Goal: Transaction & Acquisition: Purchase product/service

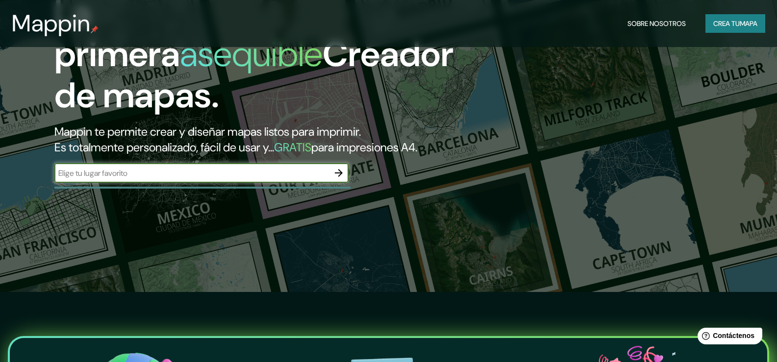
scroll to position [49, 0]
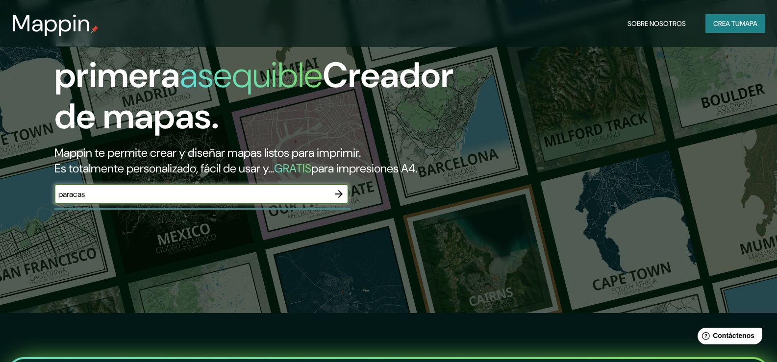
click at [217, 200] on input "paracas" at bounding box center [191, 194] width 275 height 11
type input "paracas"
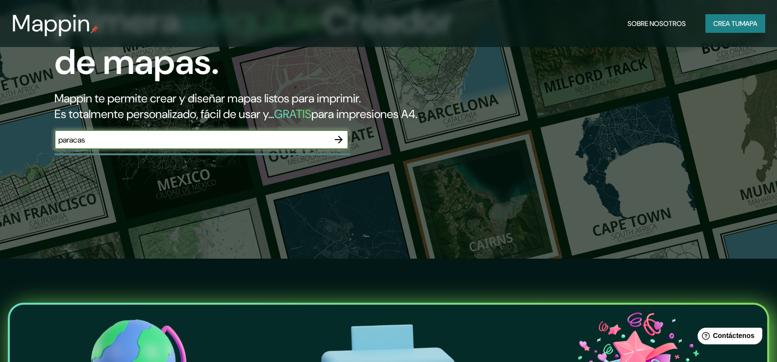
scroll to position [196, 0]
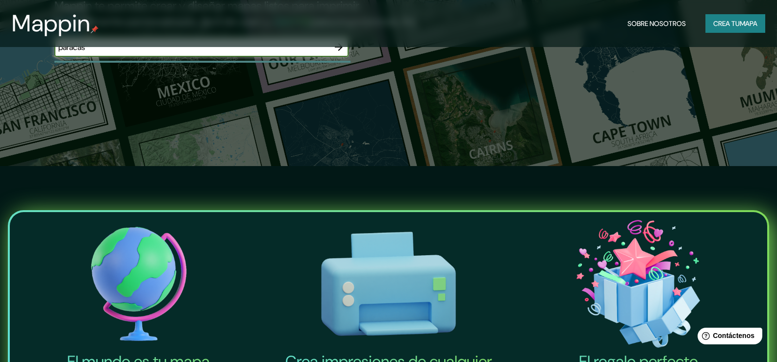
click at [339, 51] on icon "button" at bounding box center [339, 47] width 8 height 8
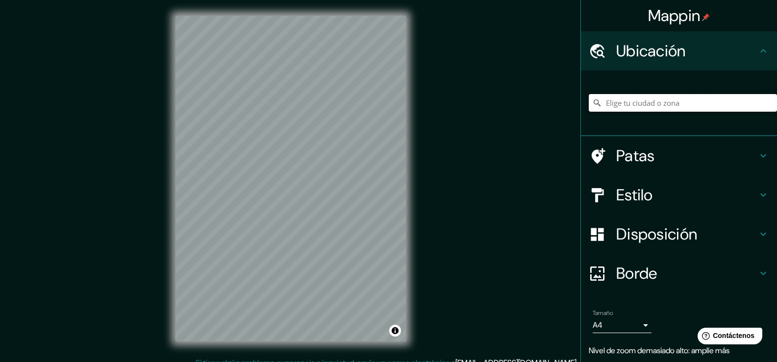
click at [661, 100] on input "Elige tu ciudad o zona" at bounding box center [683, 103] width 188 height 18
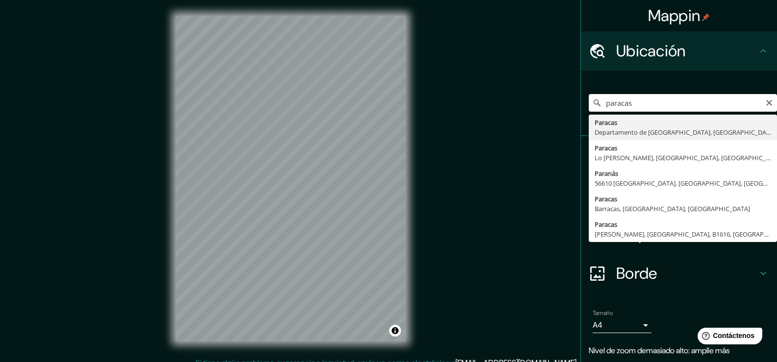
type input "Paracas, [GEOGRAPHIC_DATA], [GEOGRAPHIC_DATA]"
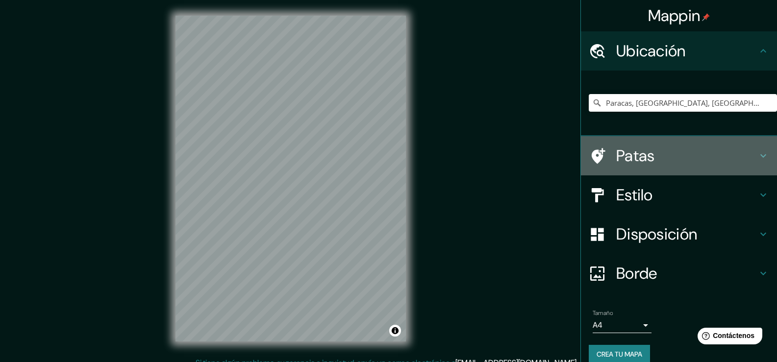
click at [757, 155] on icon at bounding box center [763, 156] width 12 height 12
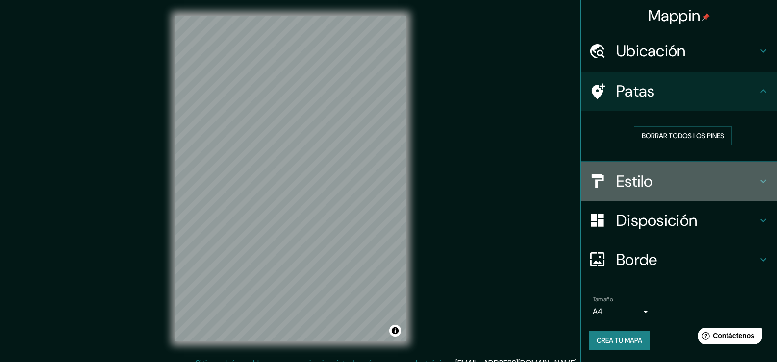
click at [753, 176] on h4 "Estilo" at bounding box center [686, 182] width 141 height 20
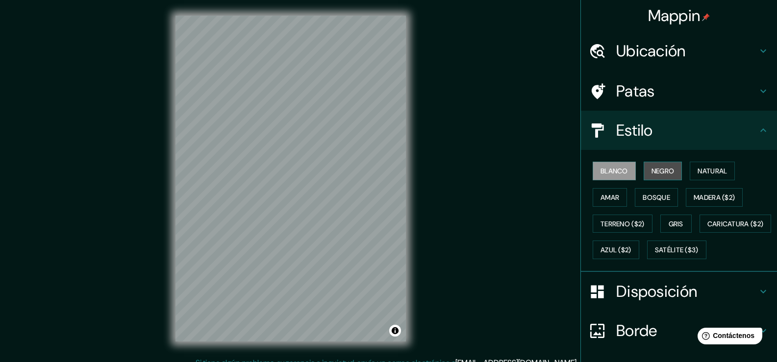
click at [660, 172] on font "Negro" at bounding box center [662, 171] width 23 height 9
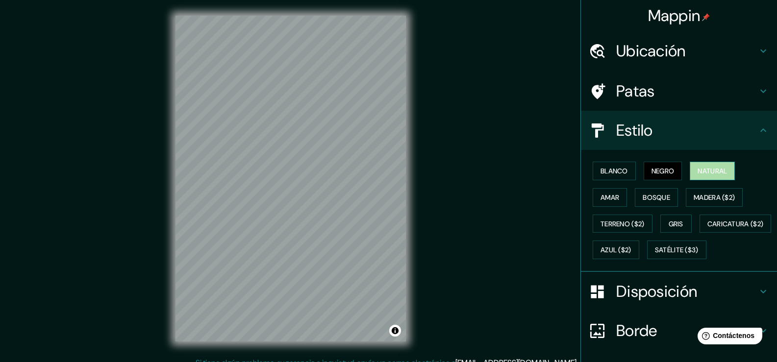
click at [690, 171] on button "Natural" at bounding box center [712, 171] width 45 height 19
click at [613, 195] on font "Amar" at bounding box center [610, 197] width 19 height 9
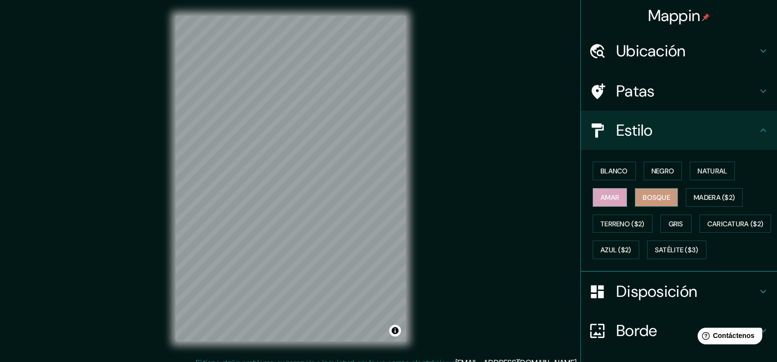
click at [643, 197] on font "Bosque" at bounding box center [656, 197] width 27 height 9
click at [718, 196] on font "Madera ($2)" at bounding box center [714, 197] width 41 height 9
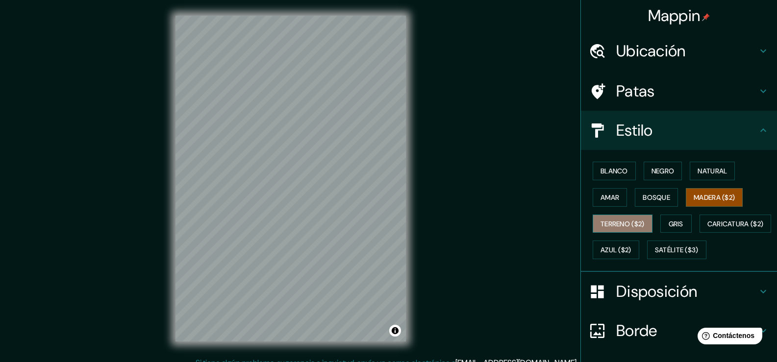
click at [619, 225] on font "Terreno ($2)" at bounding box center [623, 224] width 44 height 9
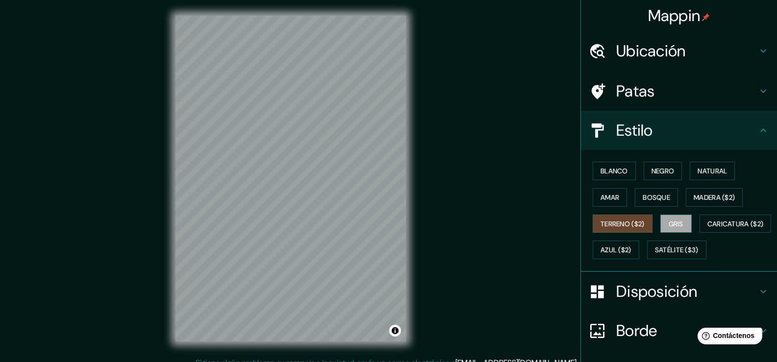
click at [673, 225] on font "Gris" at bounding box center [676, 224] width 15 height 9
click at [707, 228] on font "Caricatura ($2)" at bounding box center [735, 224] width 56 height 9
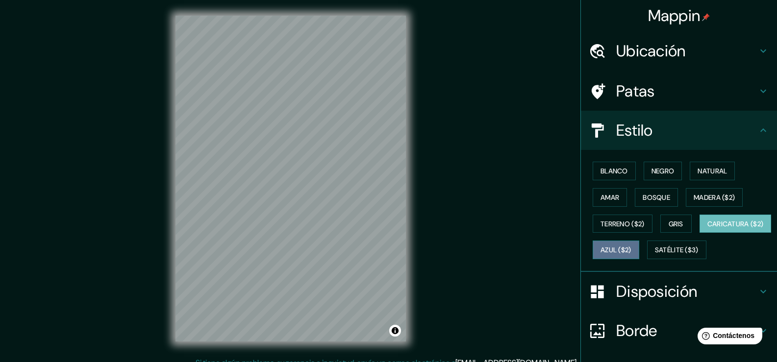
click at [631, 251] on font "Azul ($2)" at bounding box center [616, 250] width 31 height 9
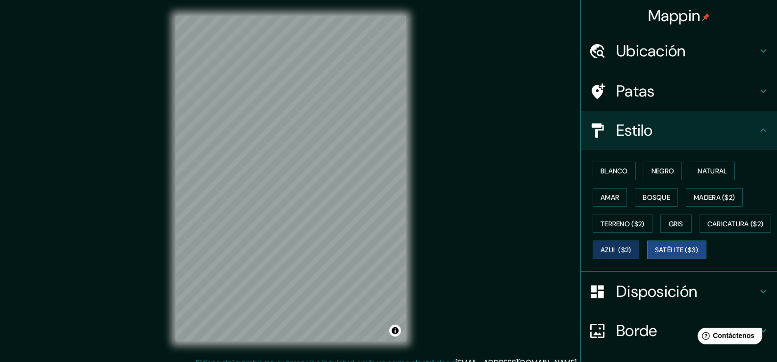
click at [655, 255] on font "Satélite ($3)" at bounding box center [677, 250] width 44 height 9
click at [434, 166] on div "Mappin Ubicación Paracas, [GEOGRAPHIC_DATA], [GEOGRAPHIC_DATA] Patas Estilo Bla…" at bounding box center [388, 186] width 777 height 373
click at [414, 128] on div "© Mapbox © OpenStreetMap Improve this map © Maxar" at bounding box center [291, 178] width 262 height 357
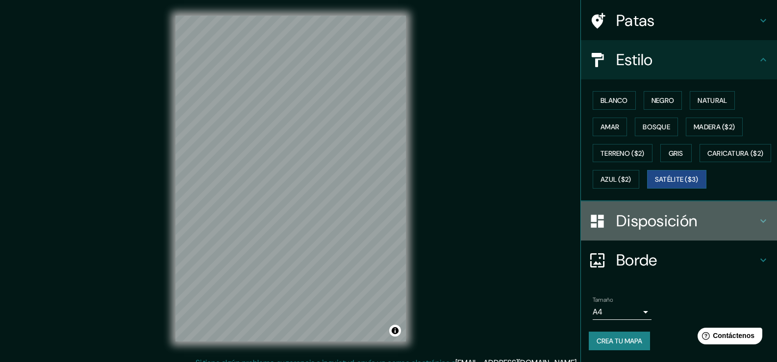
click at [703, 218] on h4 "Disposición" at bounding box center [686, 221] width 141 height 20
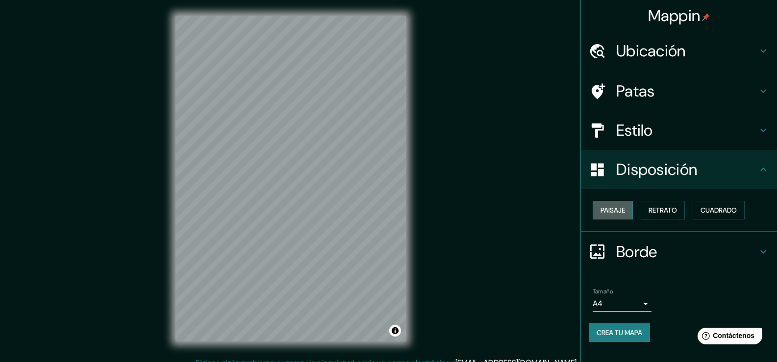
click at [629, 213] on button "Paisaje" at bounding box center [613, 210] width 40 height 19
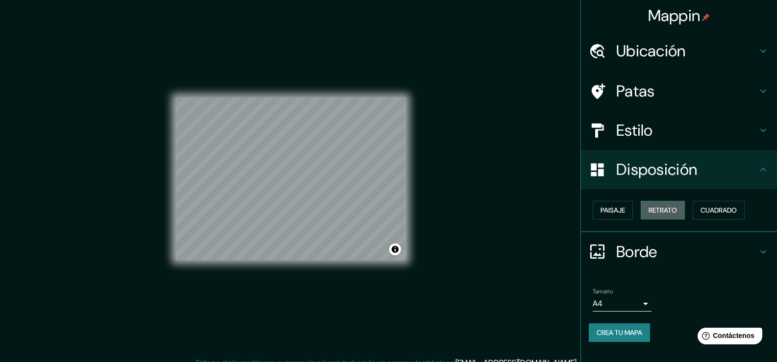
click at [655, 215] on font "Retrato" at bounding box center [663, 210] width 28 height 9
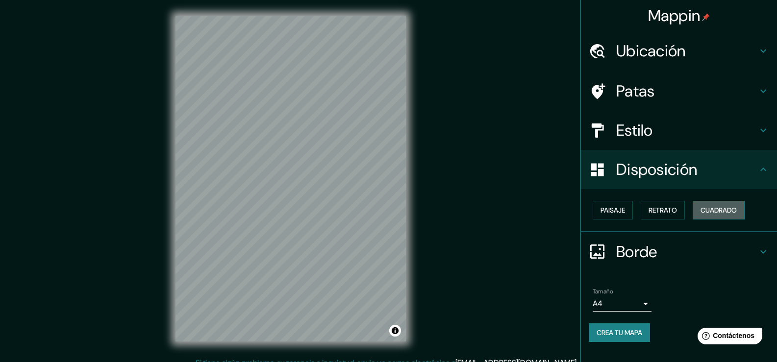
click at [720, 213] on font "Cuadrado" at bounding box center [719, 210] width 36 height 9
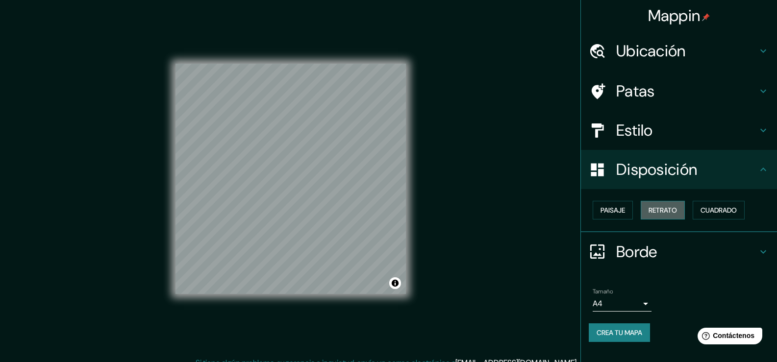
click at [675, 213] on font "Retrato" at bounding box center [663, 210] width 28 height 9
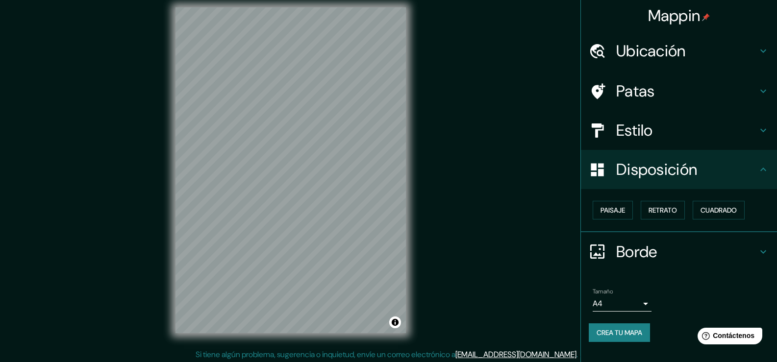
scroll to position [11, 0]
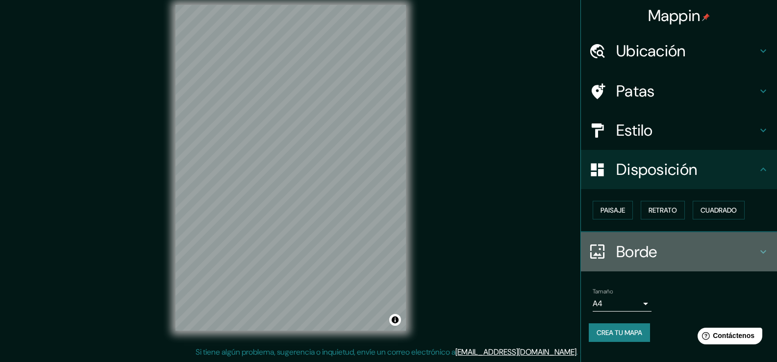
click at [766, 251] on icon at bounding box center [763, 251] width 6 height 3
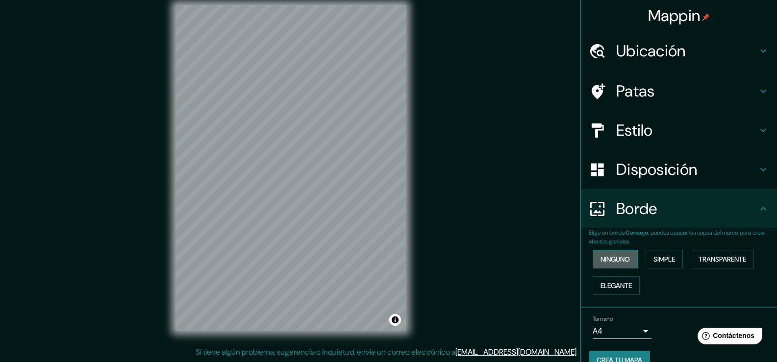
click at [620, 260] on font "Ninguno" at bounding box center [615, 259] width 29 height 9
click at [653, 260] on font "Simple" at bounding box center [664, 259] width 22 height 9
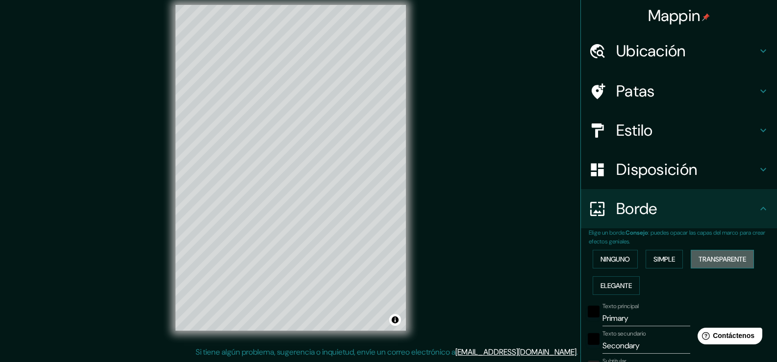
click at [715, 262] on font "Transparente" at bounding box center [723, 259] width 48 height 9
click at [613, 288] on font "Elegante" at bounding box center [616, 285] width 31 height 9
click at [610, 268] on button "Ninguno" at bounding box center [615, 259] width 45 height 19
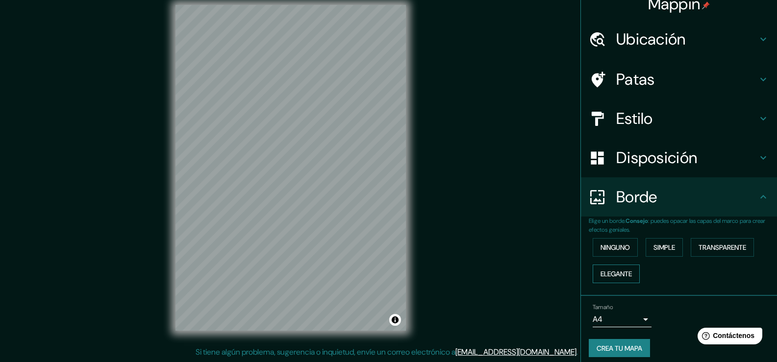
scroll to position [19, 0]
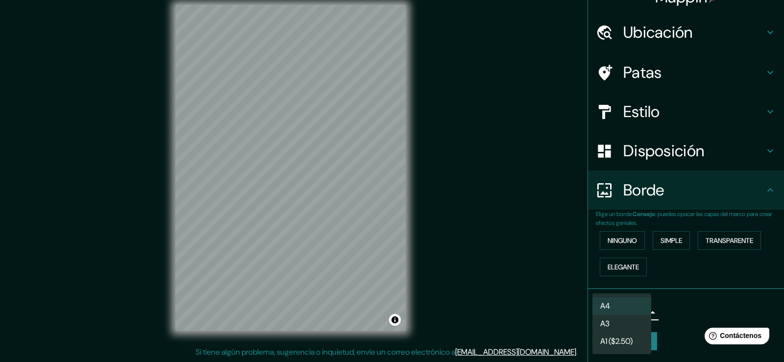
click at [633, 315] on body "Mappin Ubicación Paracas, [GEOGRAPHIC_DATA], [GEOGRAPHIC_DATA] Patas Estilo Dis…" at bounding box center [392, 170] width 784 height 362
click at [625, 325] on li "A3" at bounding box center [622, 325] width 59 height 18
type input "a4"
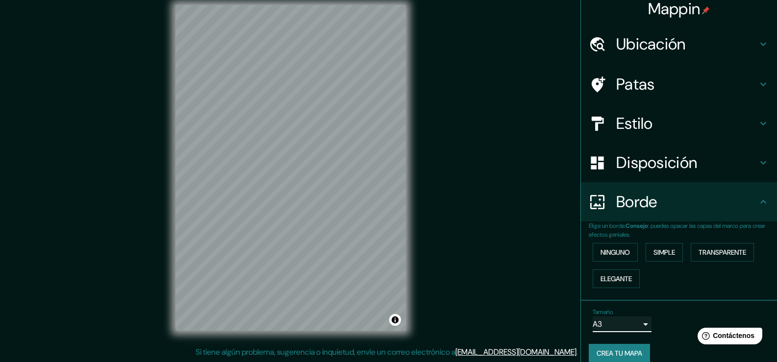
scroll to position [0, 0]
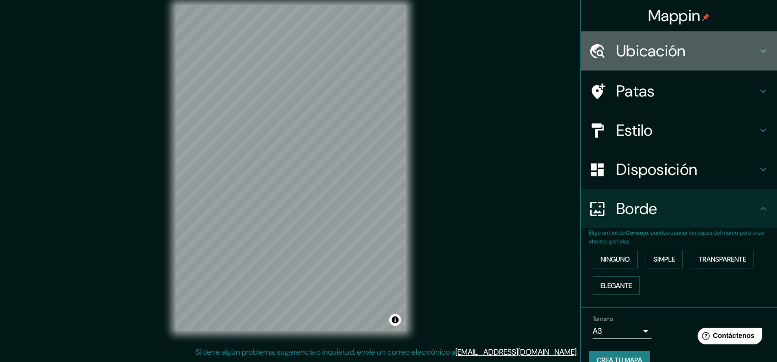
click at [757, 53] on icon at bounding box center [763, 51] width 12 height 12
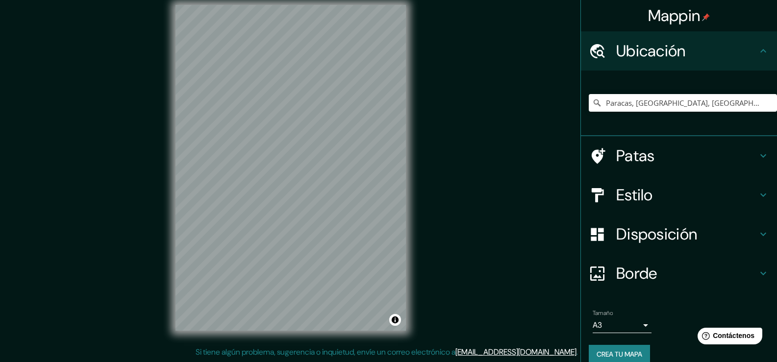
click at [757, 157] on icon at bounding box center [763, 156] width 12 height 12
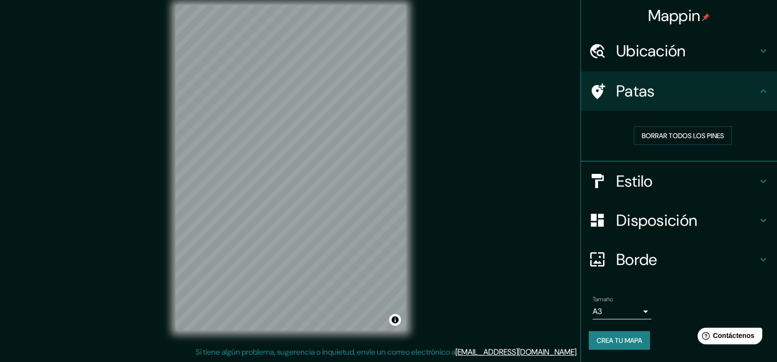
click at [771, 176] on div "Estilo" at bounding box center [679, 181] width 196 height 39
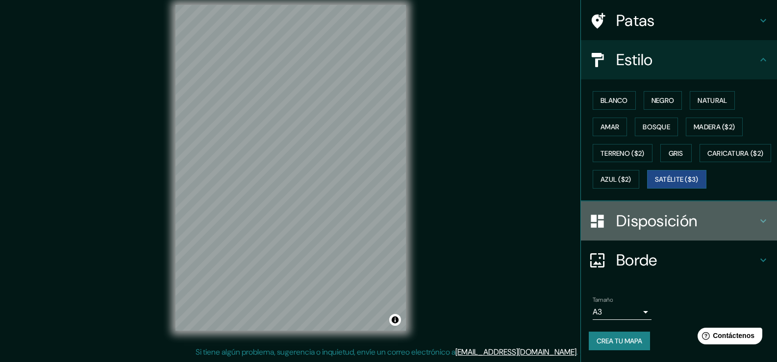
click at [670, 232] on div "Disposición" at bounding box center [679, 220] width 196 height 39
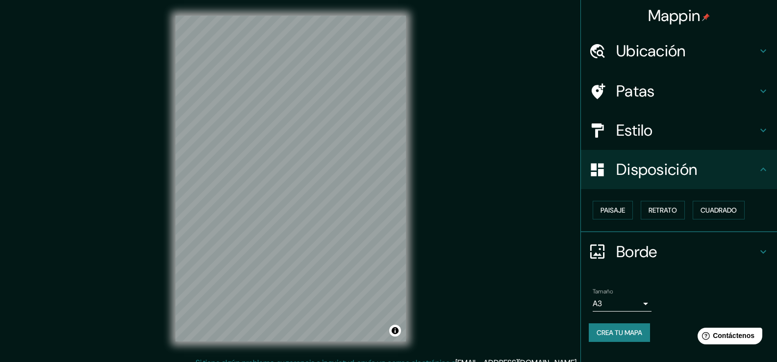
click at [640, 131] on font "Estilo" at bounding box center [634, 130] width 37 height 21
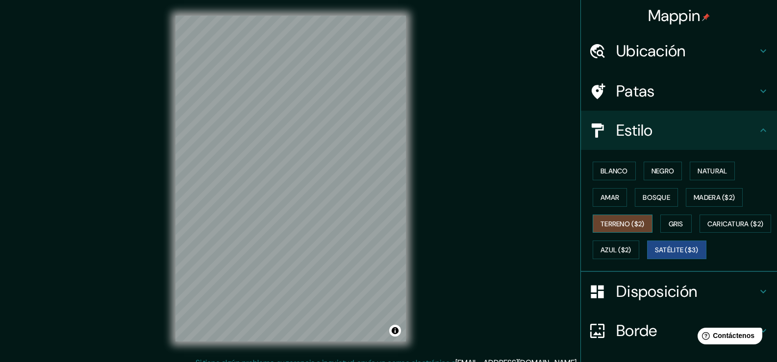
click at [608, 222] on font "Terreno ($2)" at bounding box center [623, 224] width 44 height 9
click at [647, 259] on button "Satélite ($3)" at bounding box center [676, 250] width 59 height 19
click at [614, 172] on font "Blanco" at bounding box center [614, 171] width 27 height 9
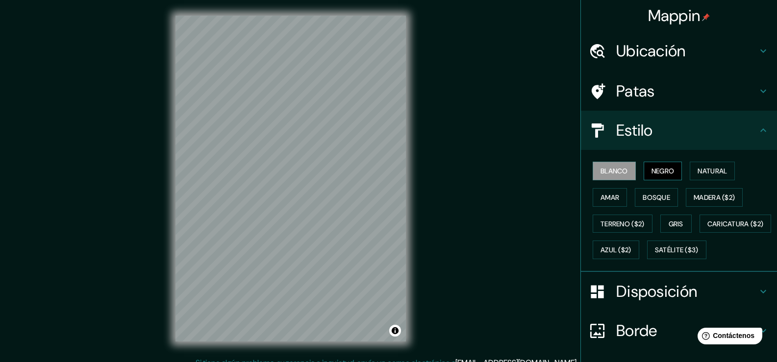
click at [662, 172] on font "Negro" at bounding box center [662, 171] width 23 height 9
click at [612, 171] on font "Blanco" at bounding box center [614, 171] width 27 height 9
click at [612, 213] on div "Blanco Negro Natural Amar Bosque Madera ($2) Terreno ($2) Gris Caricatura ($2) …" at bounding box center [683, 210] width 188 height 105
click at [614, 225] on font "Terreno ($2)" at bounding box center [623, 224] width 44 height 9
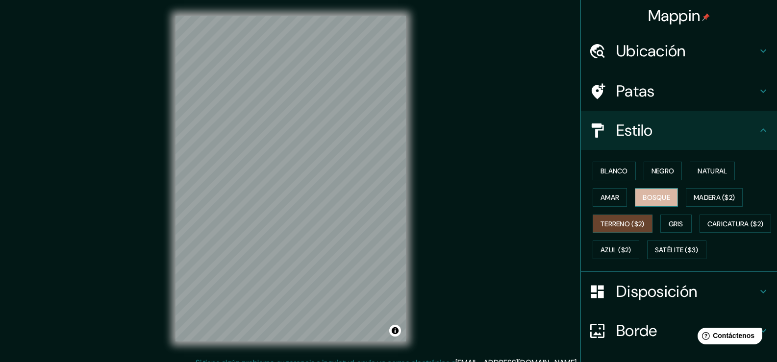
click at [666, 198] on button "Bosque" at bounding box center [656, 197] width 43 height 19
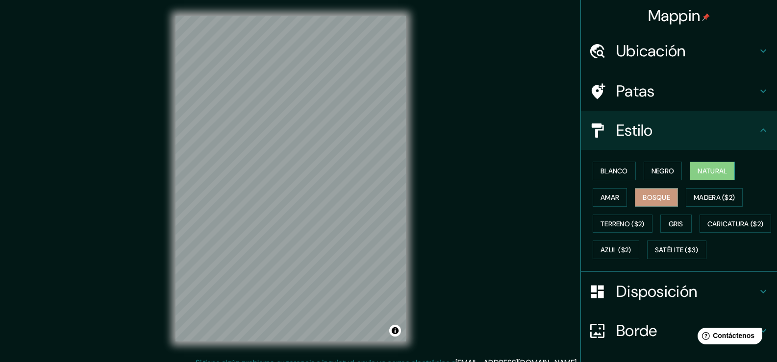
drag, startPoint x: 707, startPoint y: 171, endPoint x: 701, endPoint y: 170, distance: 6.4
click at [707, 170] on font "Natural" at bounding box center [712, 171] width 29 height 9
click at [664, 172] on font "Negro" at bounding box center [662, 171] width 23 height 9
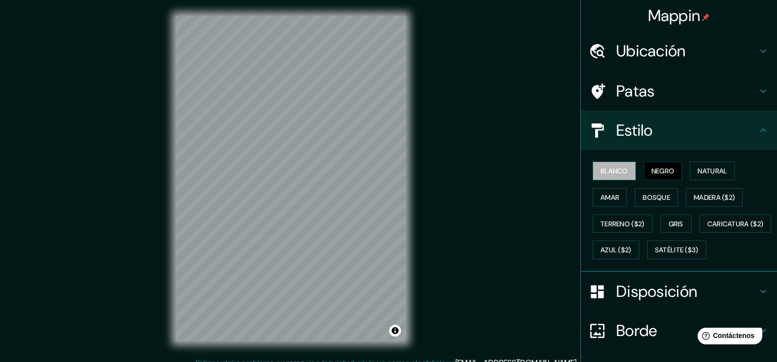
click at [612, 172] on font "Blanco" at bounding box center [614, 171] width 27 height 9
click at [670, 220] on font "Gris" at bounding box center [676, 224] width 15 height 9
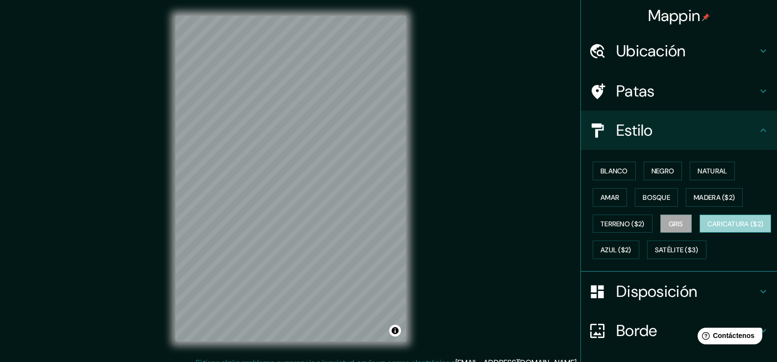
click at [707, 228] on font "Caricatura ($2)" at bounding box center [735, 224] width 56 height 9
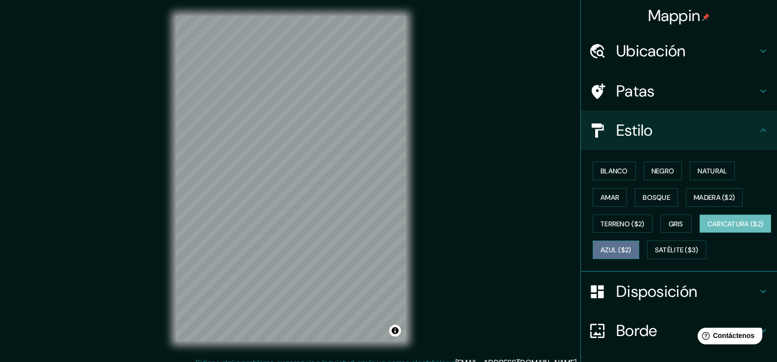
click at [631, 251] on font "Azul ($2)" at bounding box center [616, 250] width 31 height 9
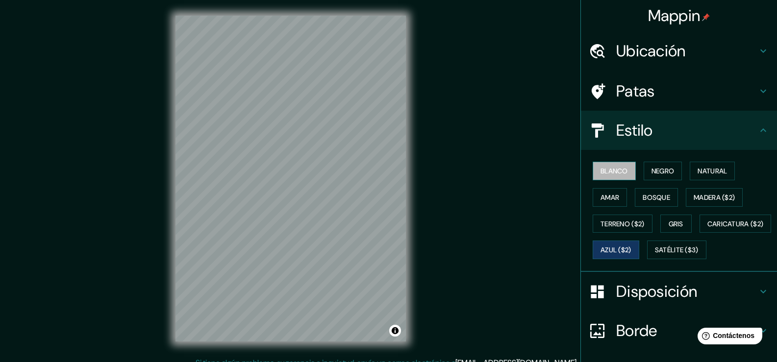
click at [613, 175] on font "Blanco" at bounding box center [614, 171] width 27 height 9
